Goal: Information Seeking & Learning: Learn about a topic

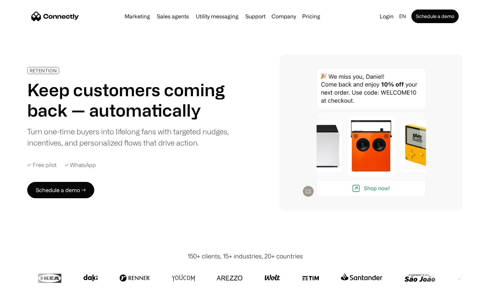
scroll to position [1930, 0]
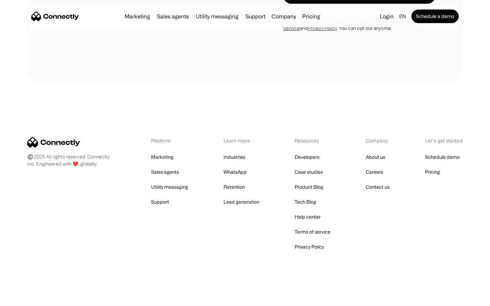
scroll to position [575, 0]
